Goal: Find specific page/section: Find specific page/section

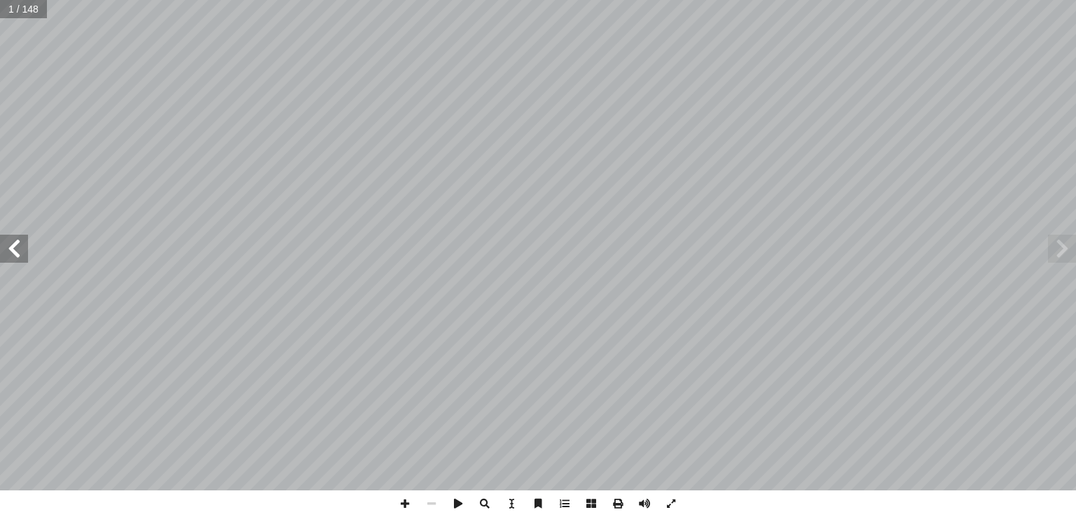
click at [15, 251] on span at bounding box center [14, 249] width 28 height 28
click at [14, 258] on span at bounding box center [14, 249] width 28 height 28
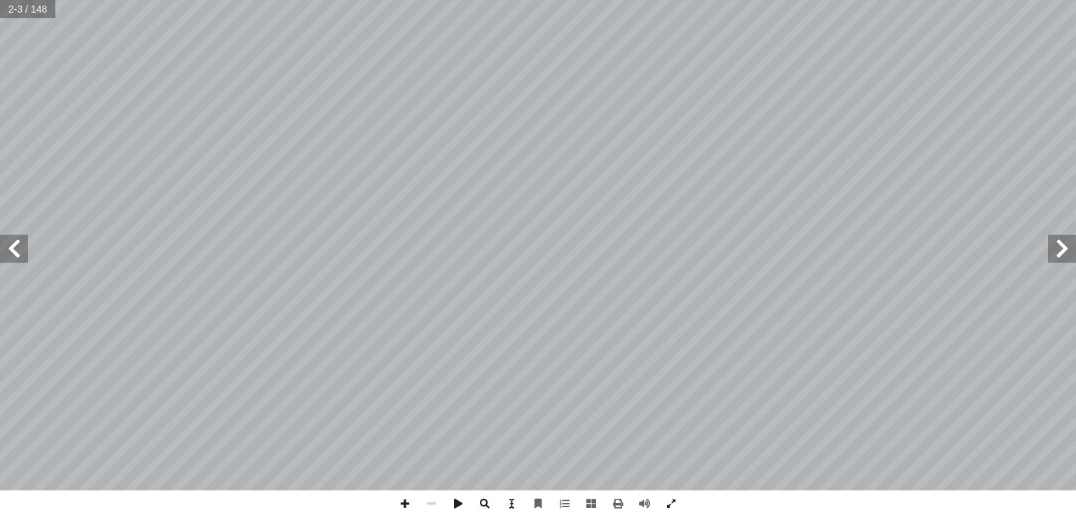
click at [14, 258] on span at bounding box center [14, 249] width 28 height 28
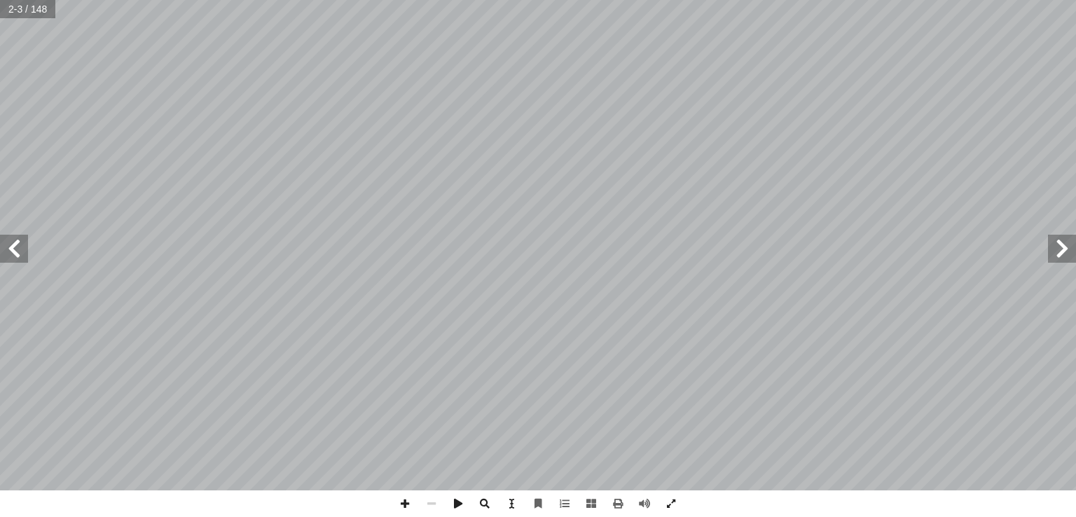
click at [14, 258] on span at bounding box center [14, 249] width 28 height 28
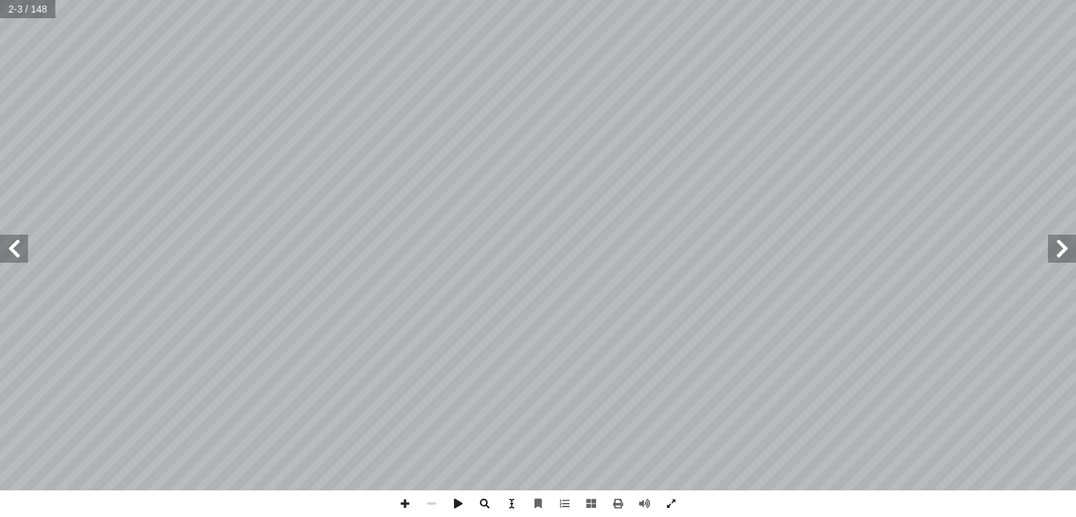
click at [14, 258] on span at bounding box center [14, 249] width 28 height 28
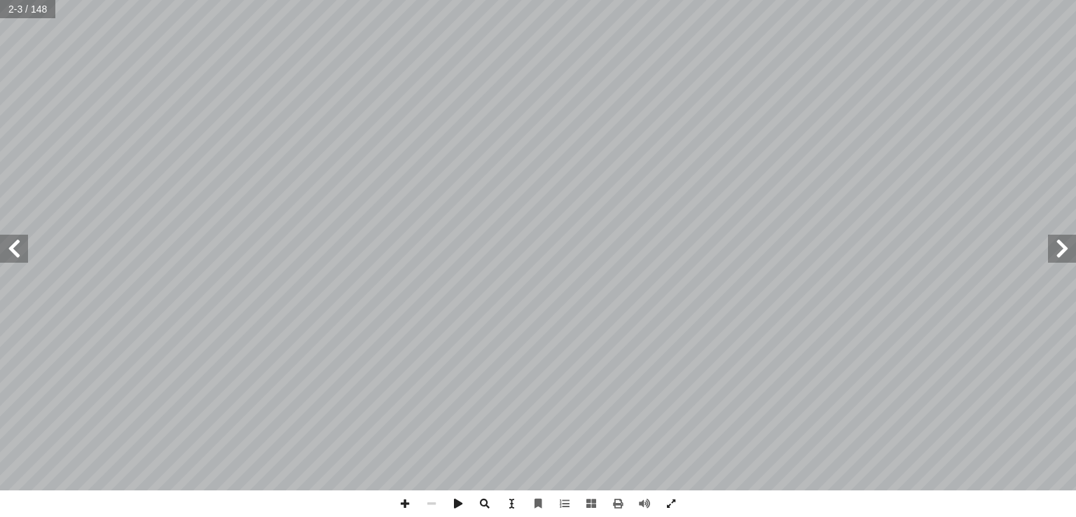
click at [14, 258] on span at bounding box center [14, 249] width 28 height 28
click at [405, 505] on span at bounding box center [404, 503] width 27 height 27
click at [403, 505] on span at bounding box center [404, 503] width 27 height 27
